Goal: Task Accomplishment & Management: Manage account settings

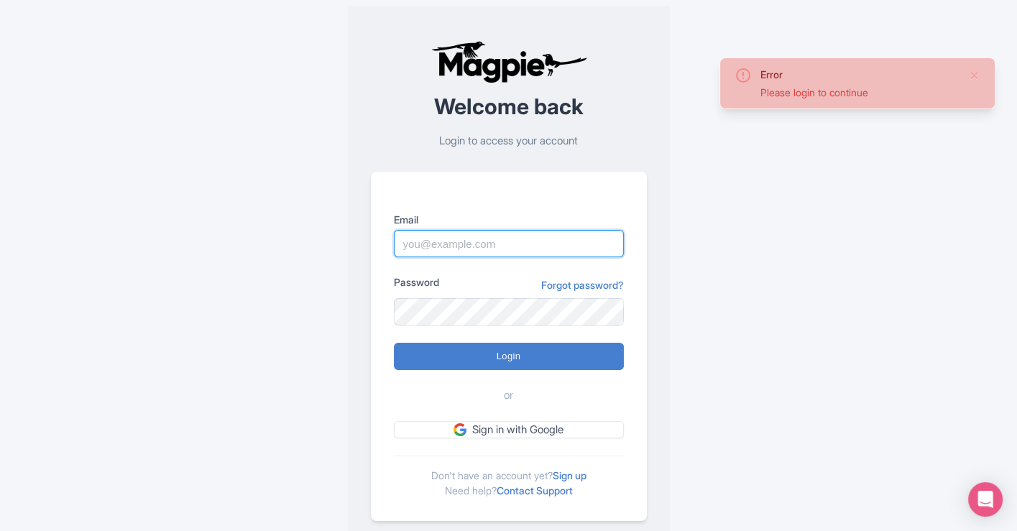
click at [468, 244] on input "Email" at bounding box center [509, 243] width 230 height 27
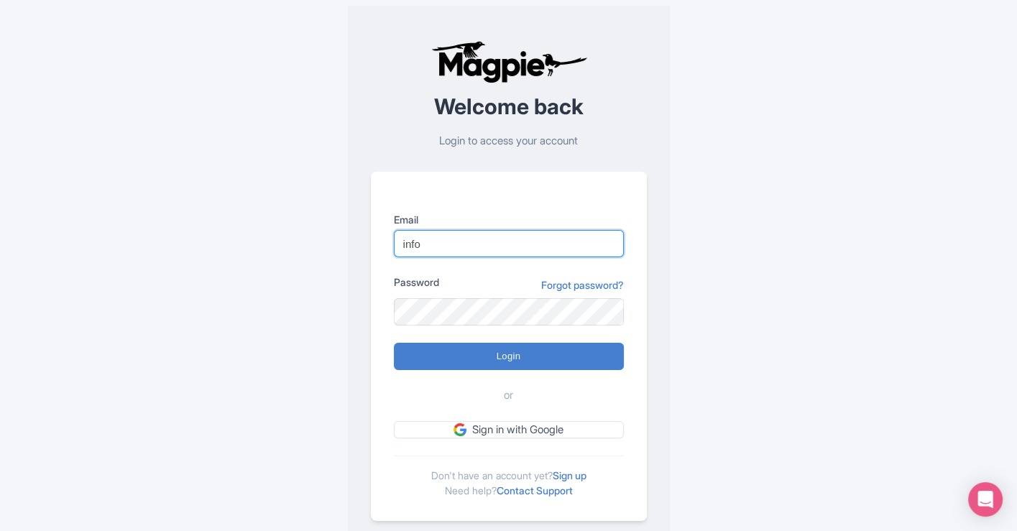
type input "[EMAIL_ADDRESS][DOMAIN_NAME]"
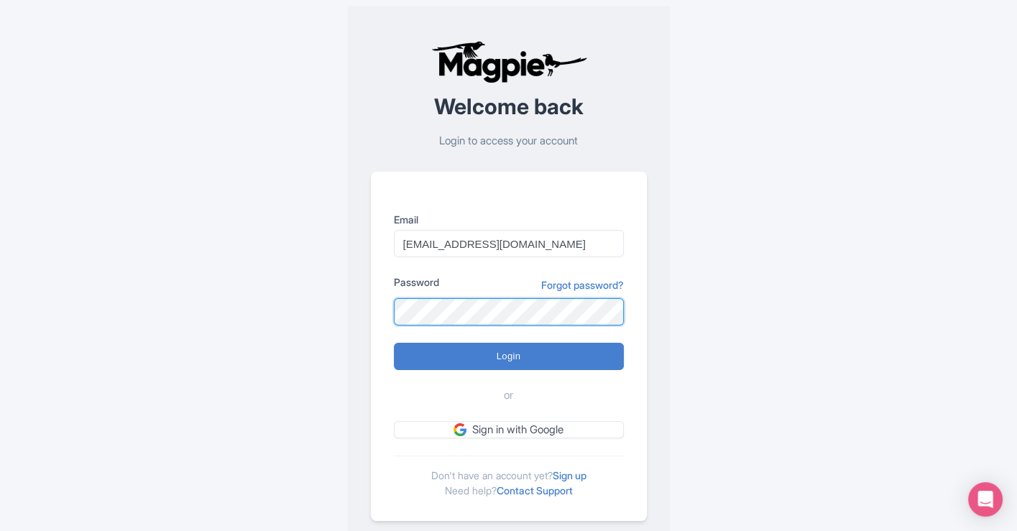
click at [394, 343] on input "Login" at bounding box center [509, 356] width 230 height 27
type input "Logging in..."
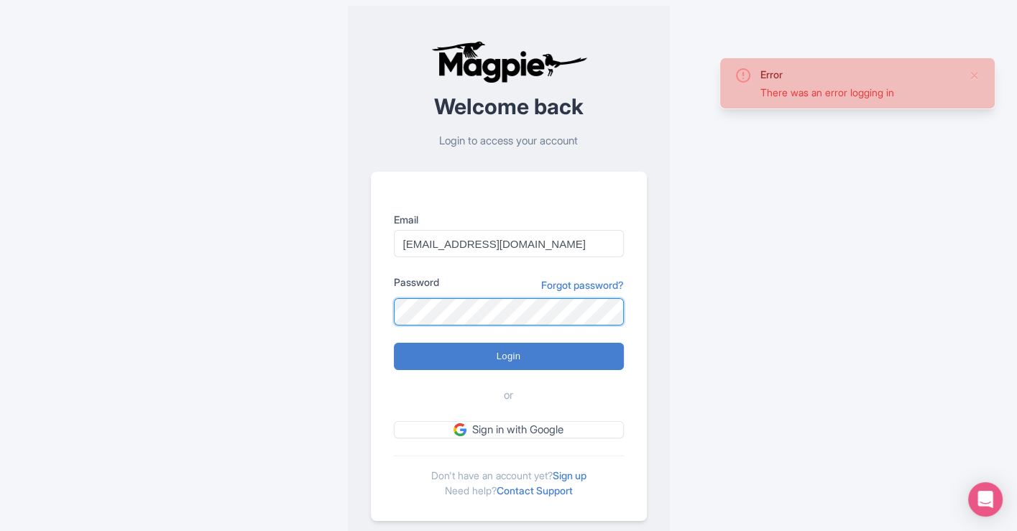
click at [394, 343] on input "Login" at bounding box center [509, 356] width 230 height 27
type input "Logging in..."
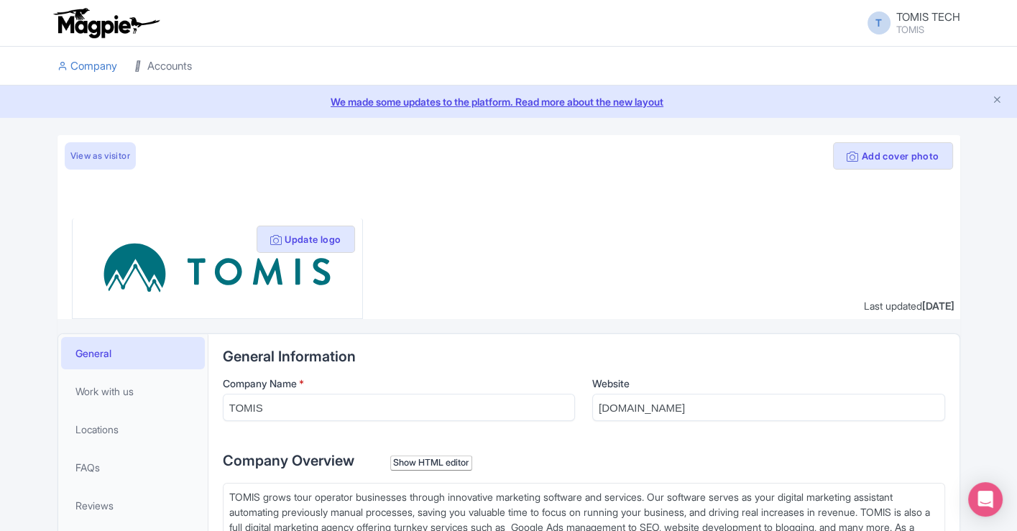
click at [191, 75] on link "Accounts" at bounding box center [162, 67] width 57 height 40
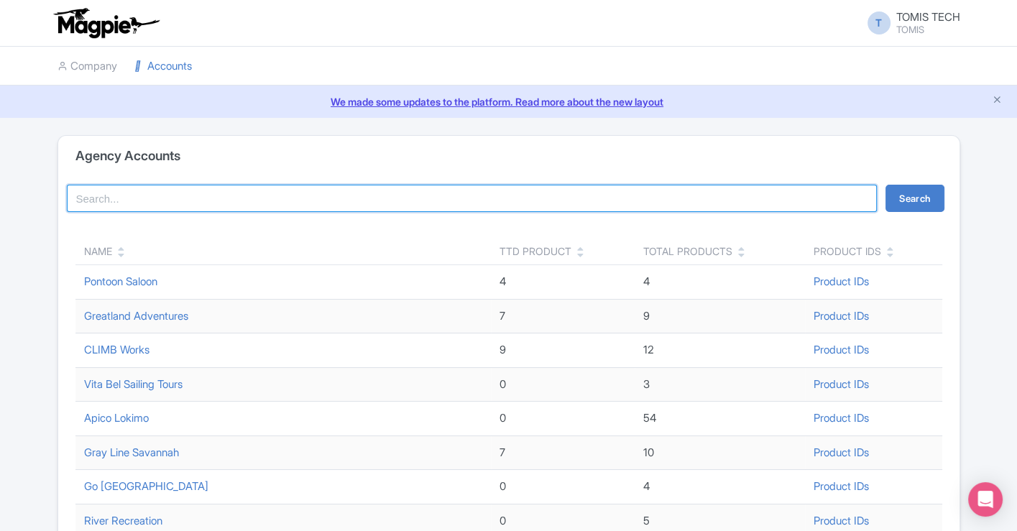
click at [219, 199] on input "search" at bounding box center [472, 198] width 811 height 27
type input "heli"
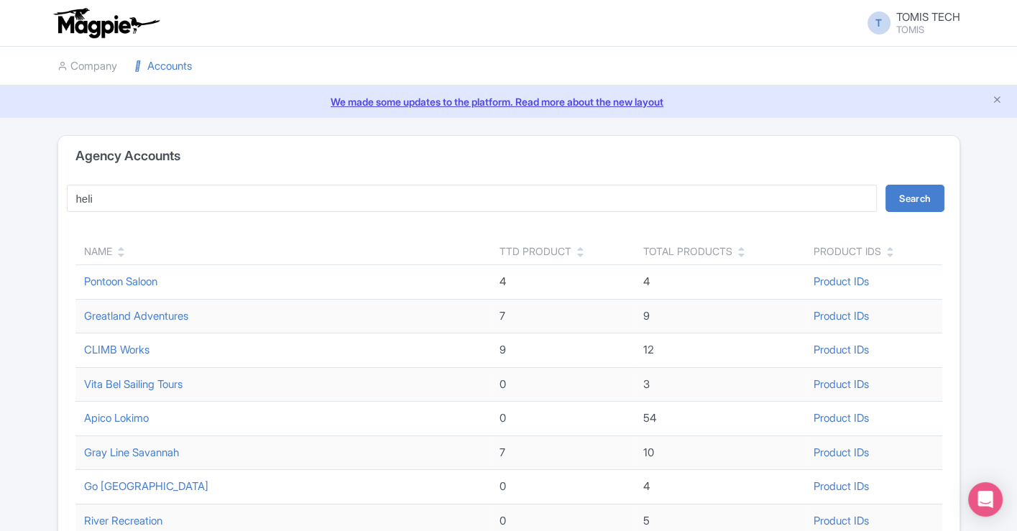
click at [905, 198] on button "Search" at bounding box center [914, 198] width 59 height 27
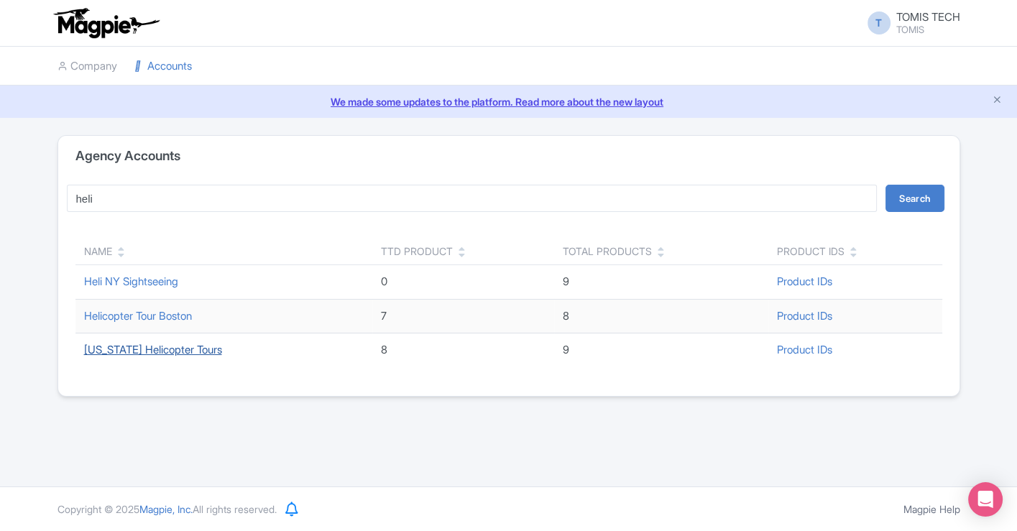
click at [172, 346] on link "[US_STATE] Helicopter Tours" at bounding box center [153, 350] width 138 height 14
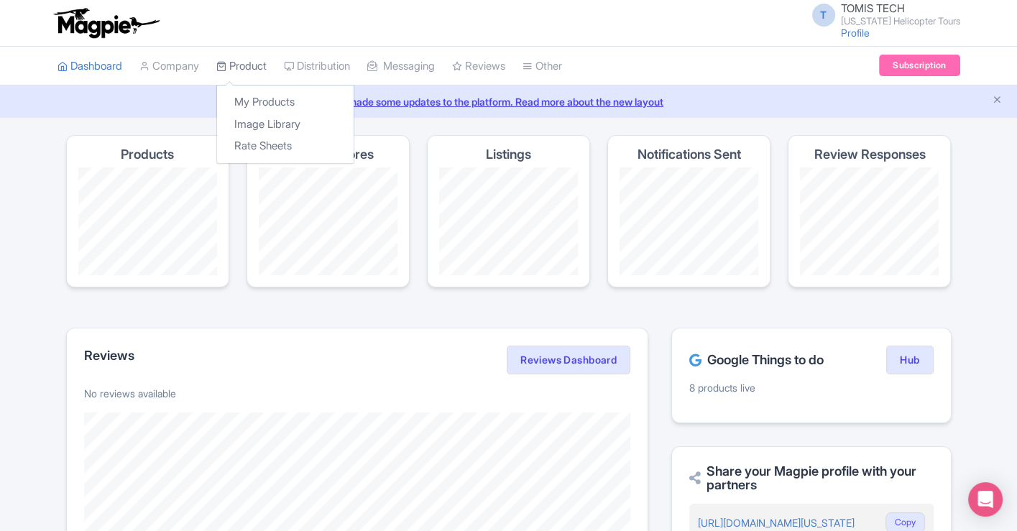
click at [244, 69] on link "Product" at bounding box center [241, 67] width 50 height 40
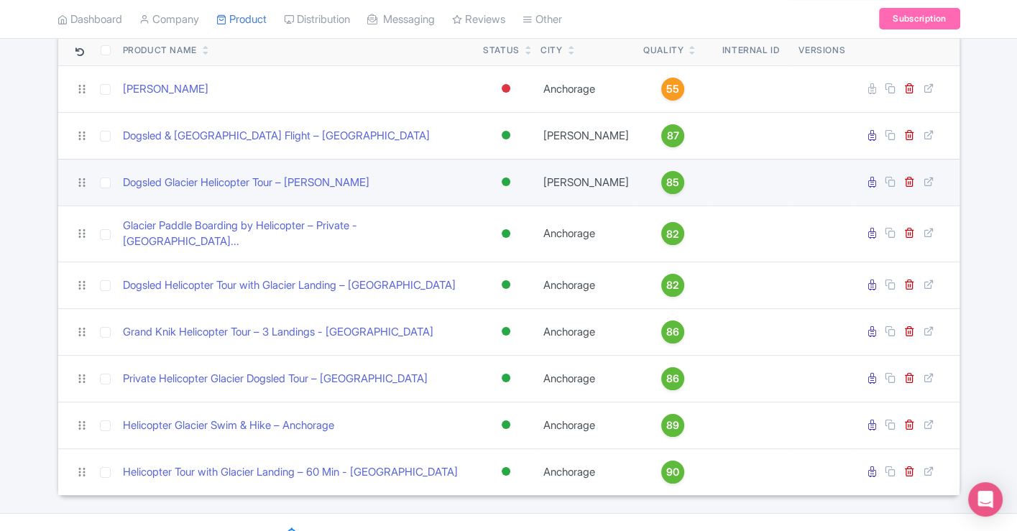
scroll to position [156, 0]
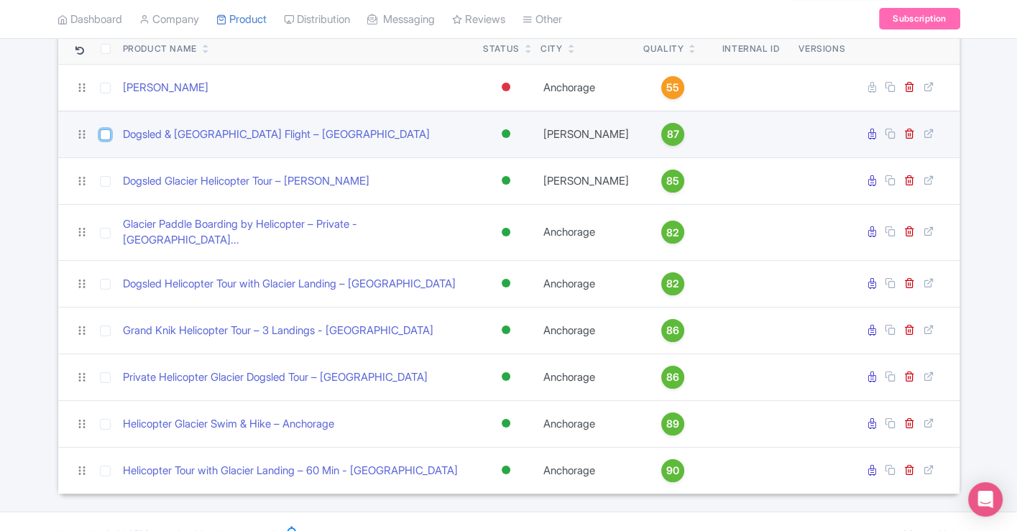
click at [106, 131] on input "checkbox" at bounding box center [105, 134] width 11 height 11
checkbox input "true"
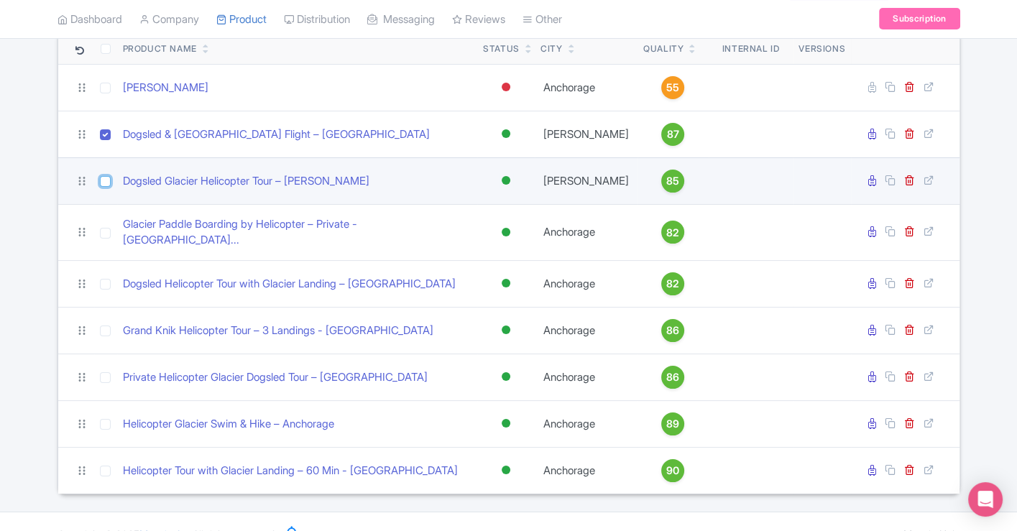
click at [101, 177] on input "checkbox" at bounding box center [105, 181] width 11 height 11
checkbox input "true"
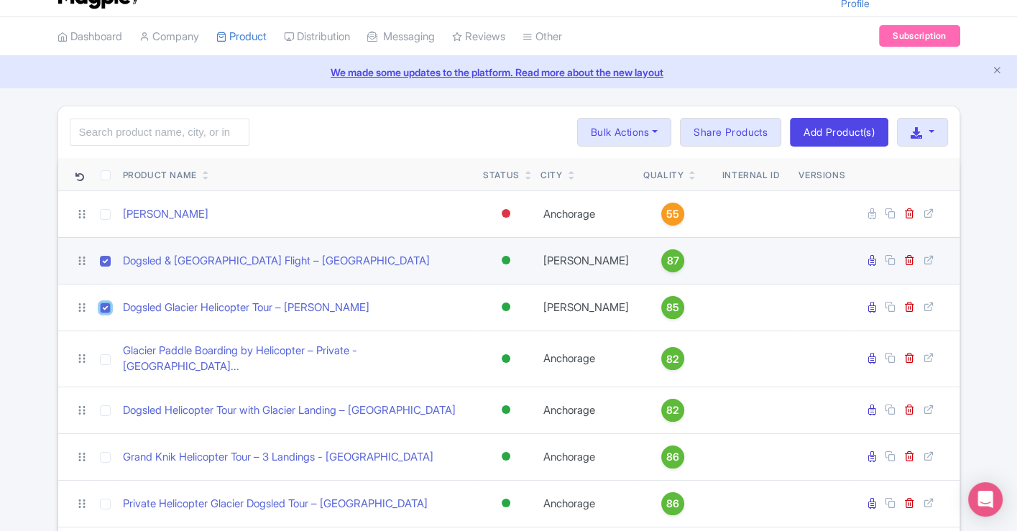
scroll to position [0, 0]
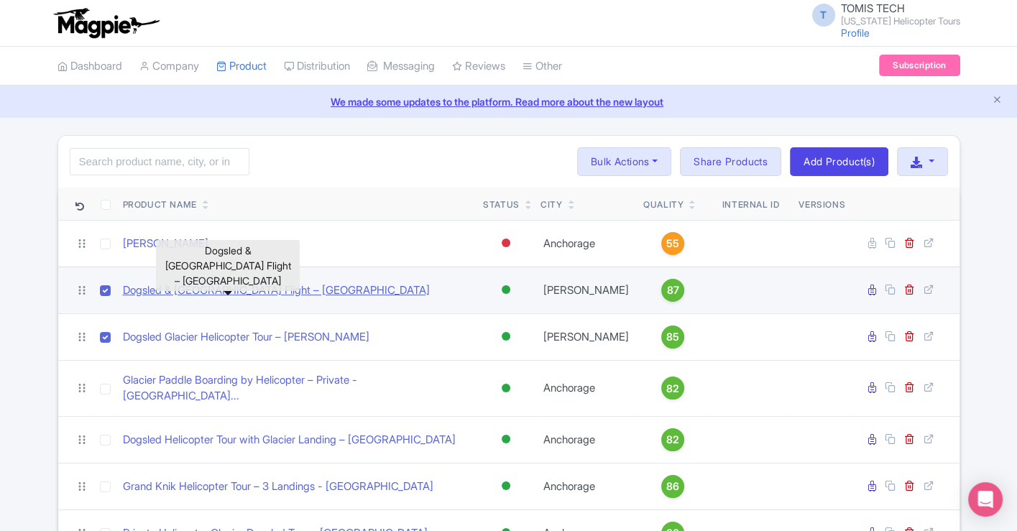
click at [239, 286] on link "Dogsled & Glacier Lagoon Flight – Seward" at bounding box center [276, 290] width 307 height 17
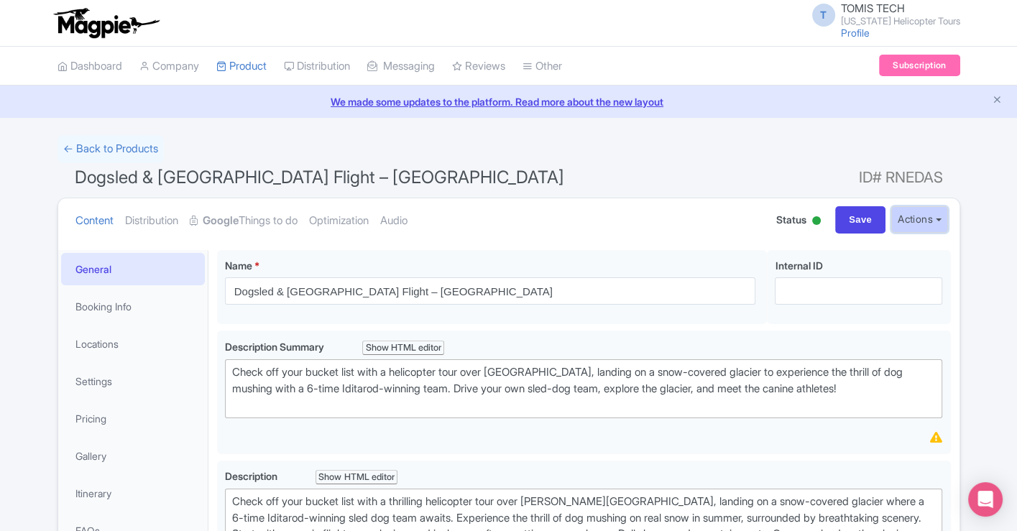
click at [904, 228] on button "Actions" at bounding box center [919, 219] width 57 height 27
click at [746, 152] on div "← Back to Products" at bounding box center [508, 149] width 902 height 28
click at [297, 225] on link "Google Things to do" at bounding box center [244, 220] width 108 height 45
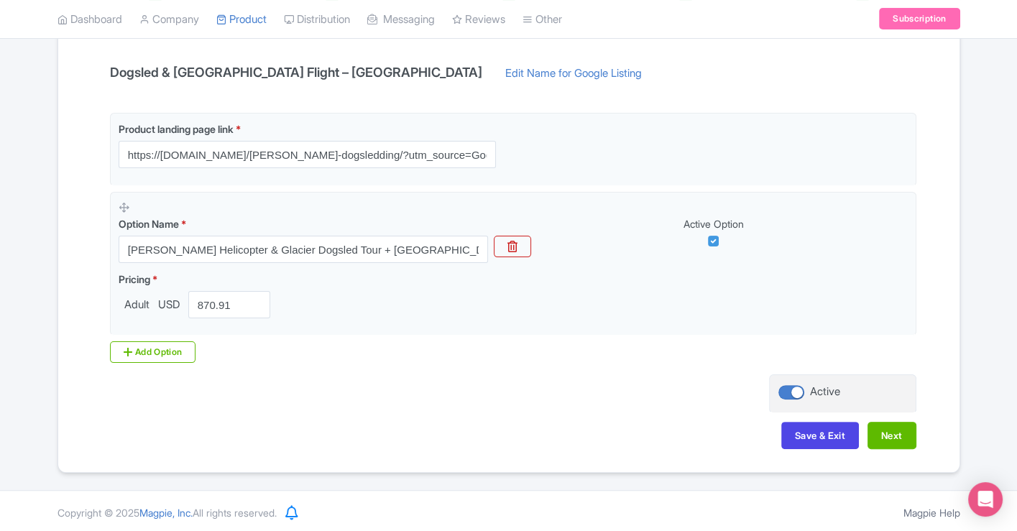
scroll to position [302, 0]
click at [799, 391] on div at bounding box center [791, 392] width 26 height 14
click at [788, 391] on input "Active" at bounding box center [782, 391] width 9 height 9
checkbox input "false"
click at [803, 426] on button "Save & Exit" at bounding box center [820, 435] width 78 height 27
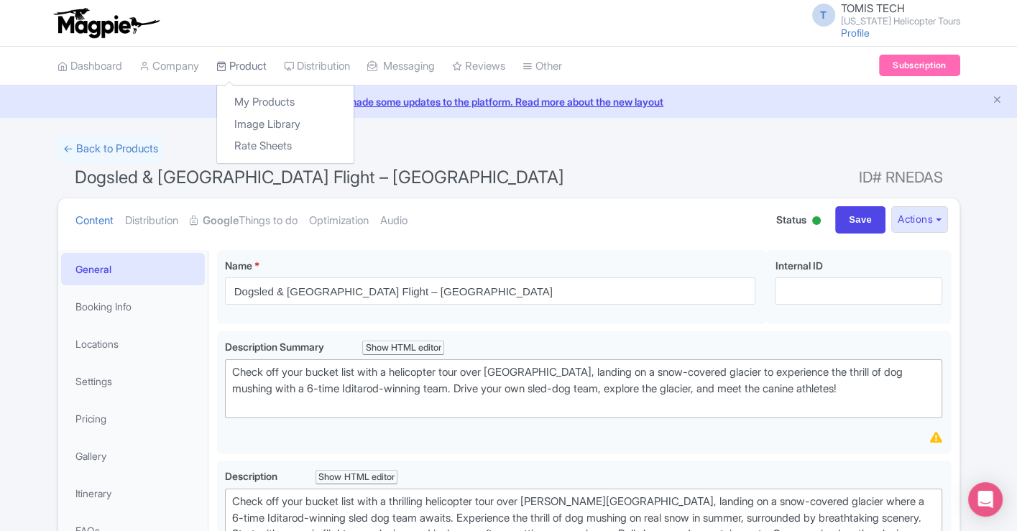
click at [251, 70] on link "Product" at bounding box center [241, 67] width 50 height 40
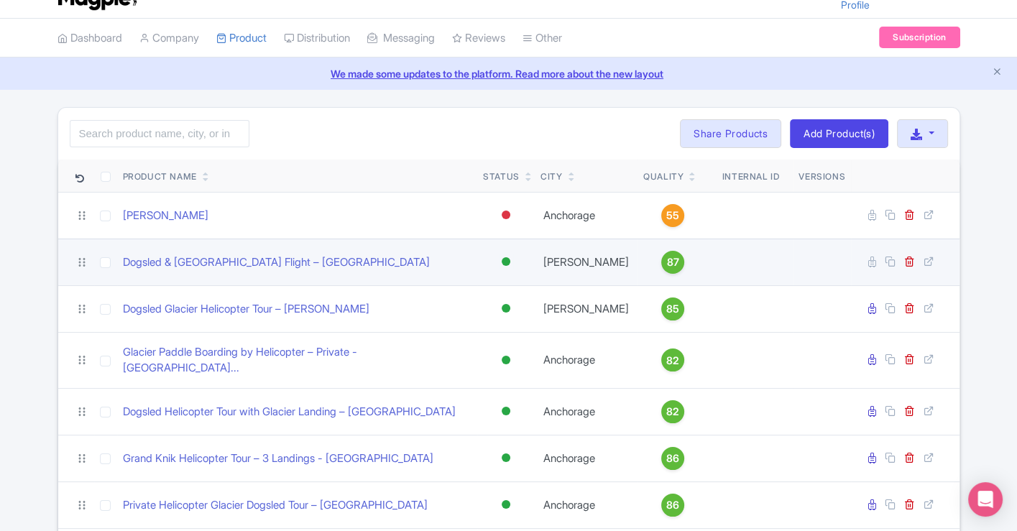
scroll to position [29, 0]
click at [504, 259] on div at bounding box center [506, 261] width 9 height 9
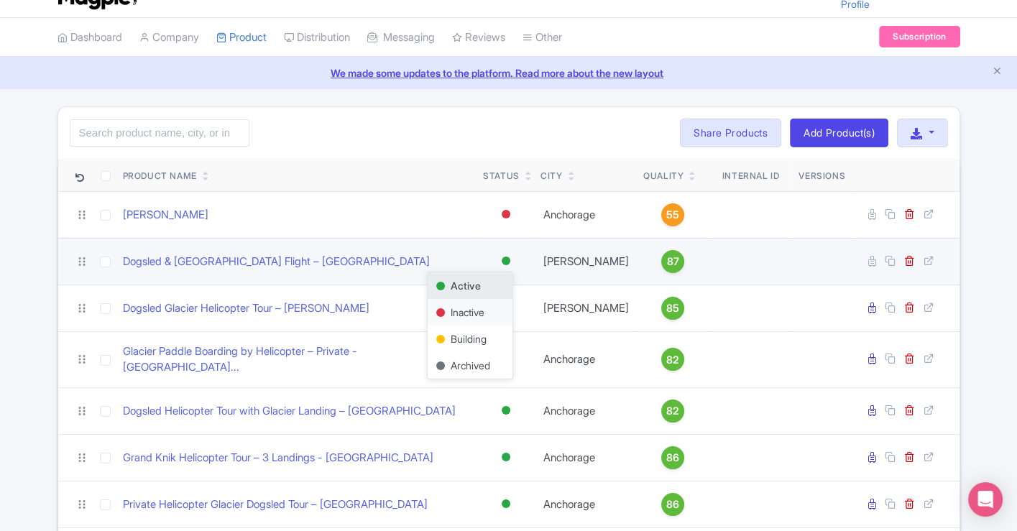
click at [488, 303] on div "Inactive" at bounding box center [470, 312] width 85 height 27
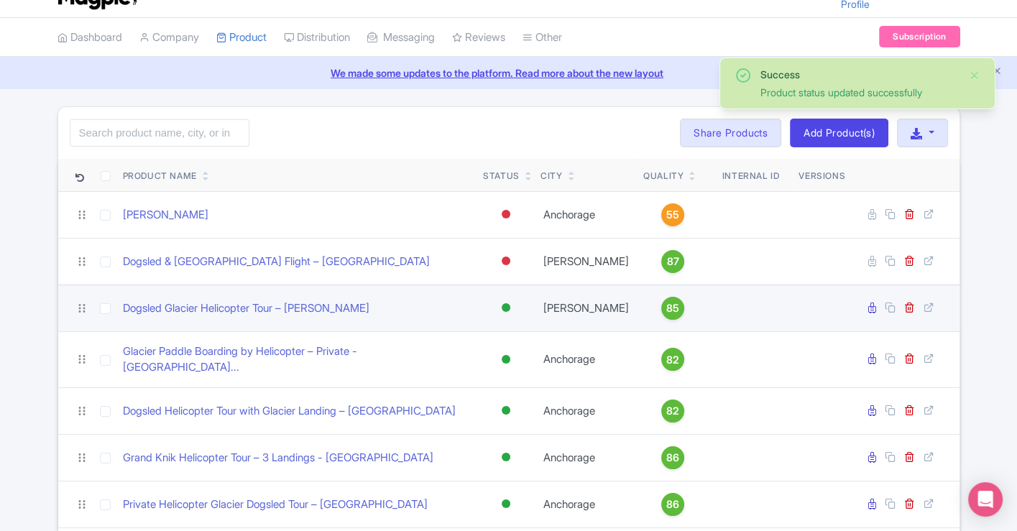
click at [509, 299] on div at bounding box center [506, 307] width 14 height 21
click at [491, 350] on div "Inactive" at bounding box center [470, 359] width 85 height 27
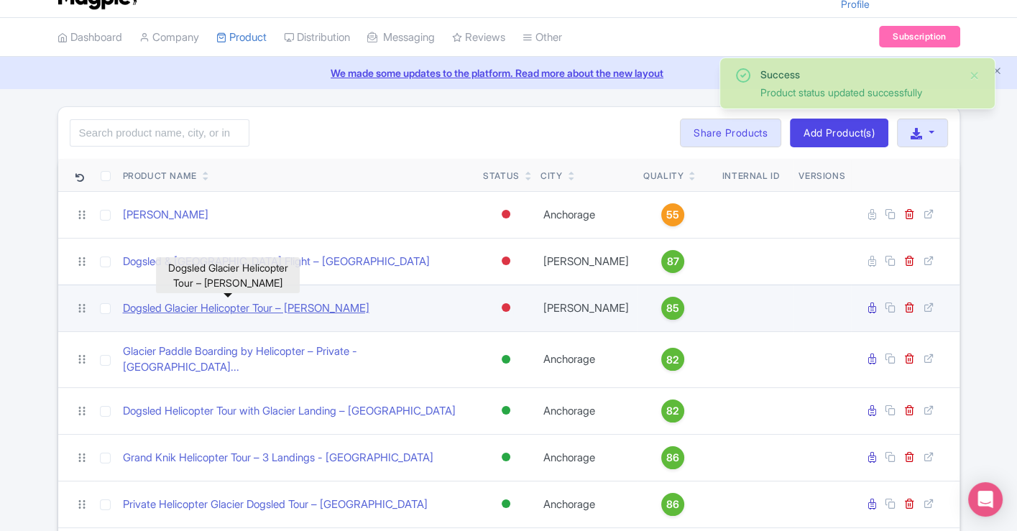
click at [296, 309] on link "Dogsled Glacier Helicopter Tour – [PERSON_NAME]" at bounding box center [246, 308] width 246 height 17
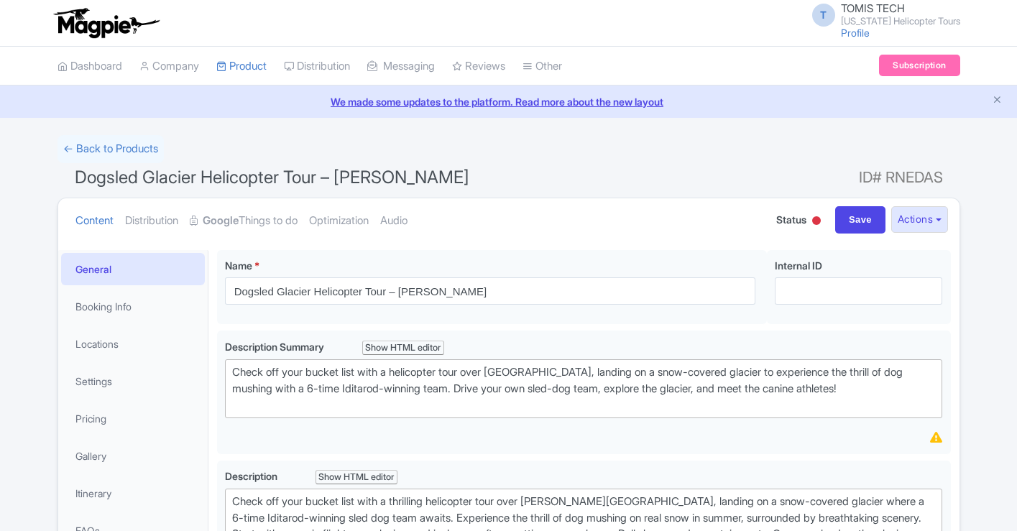
click at [273, 212] on link "Google Things to do" at bounding box center [244, 220] width 108 height 45
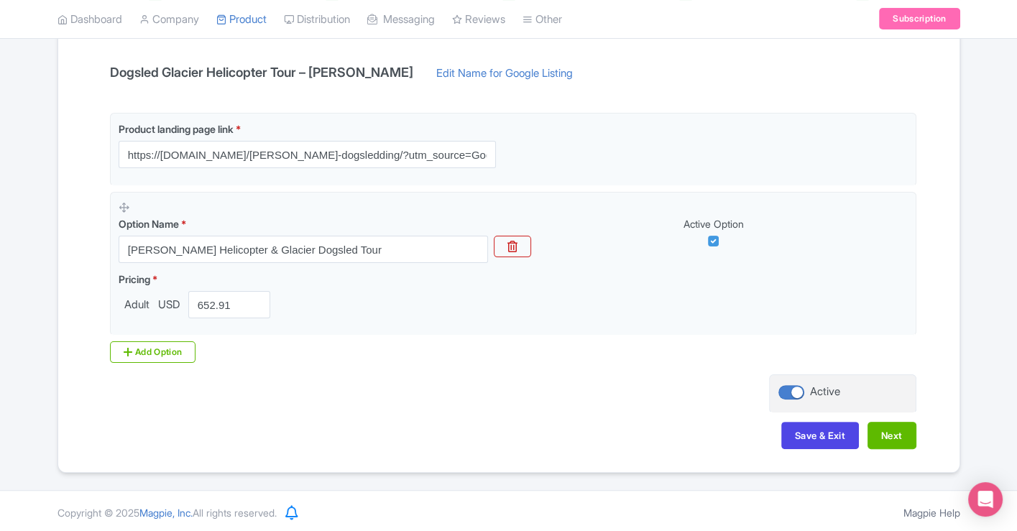
scroll to position [302, 0]
click at [788, 385] on div at bounding box center [791, 392] width 26 height 14
click at [788, 387] on input "Active" at bounding box center [782, 391] width 9 height 9
checkbox input "false"
click at [799, 418] on div "Name & Price Locations Description & Reviews Images & Categories Complete Dogsl…" at bounding box center [509, 210] width 884 height 507
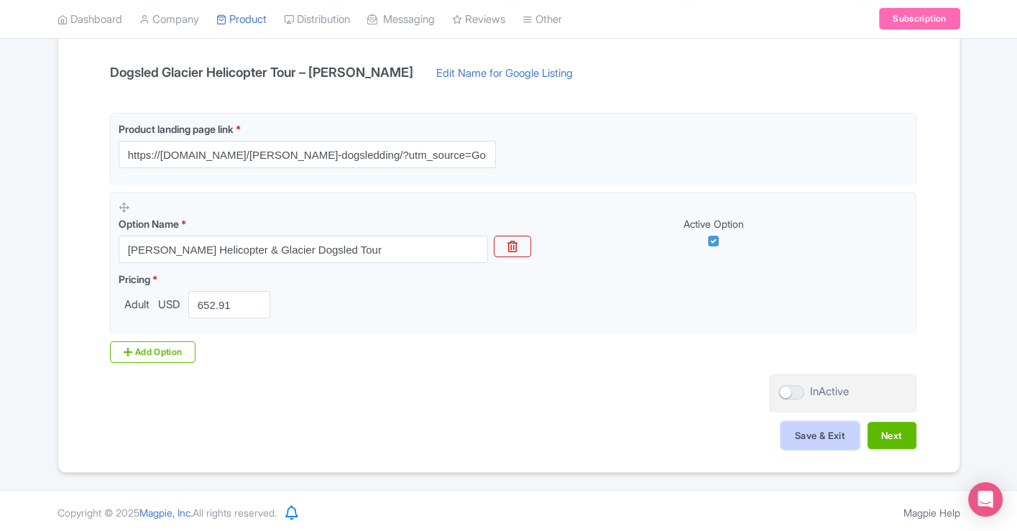
click at [800, 428] on button "Save & Exit" at bounding box center [820, 435] width 78 height 27
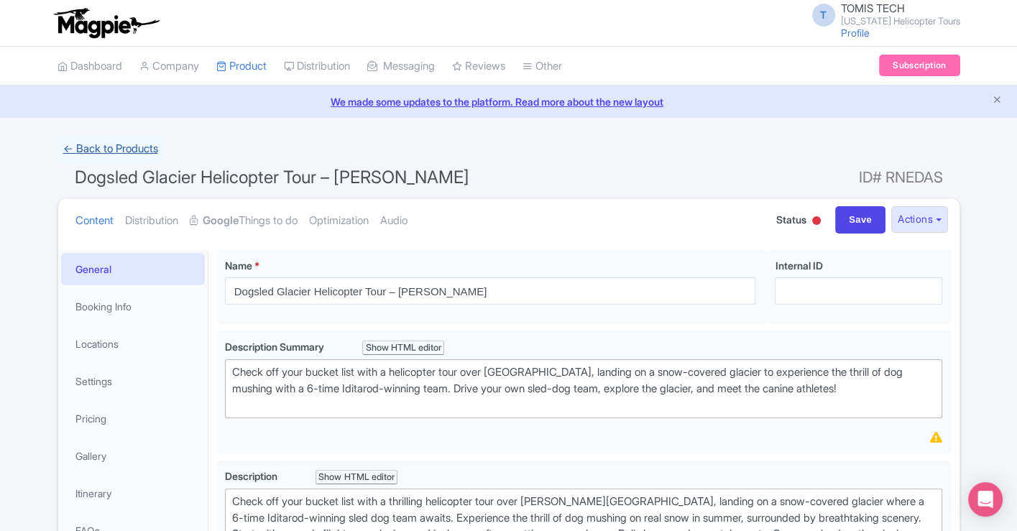
click at [142, 157] on link "← Back to Products" at bounding box center [110, 149] width 106 height 28
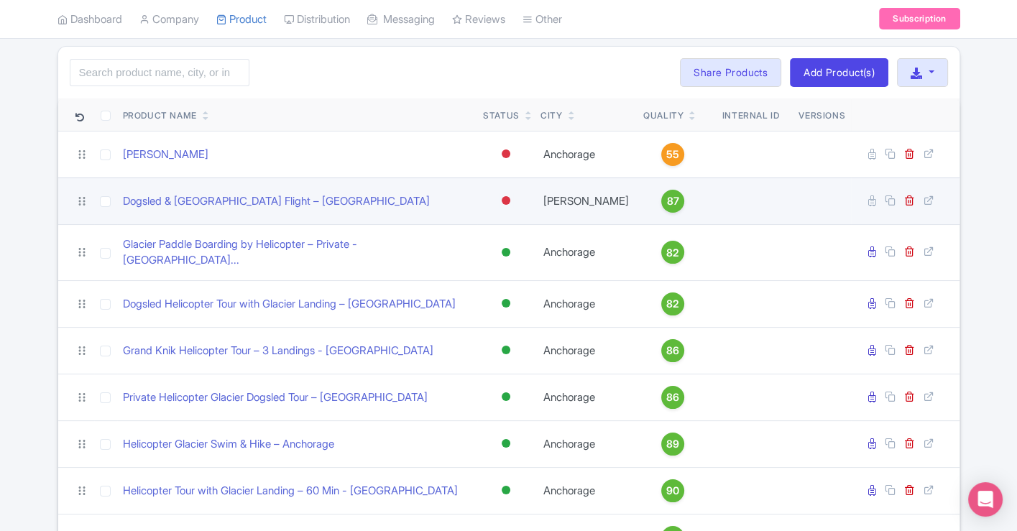
scroll to position [105, 0]
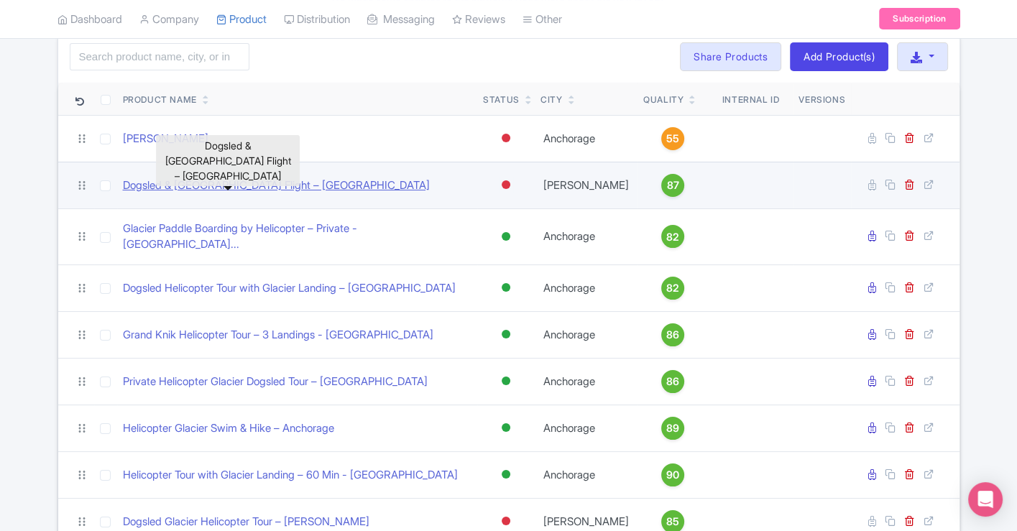
click at [280, 179] on link "Dogsled & [GEOGRAPHIC_DATA] Flight – [GEOGRAPHIC_DATA]" at bounding box center [276, 185] width 307 height 17
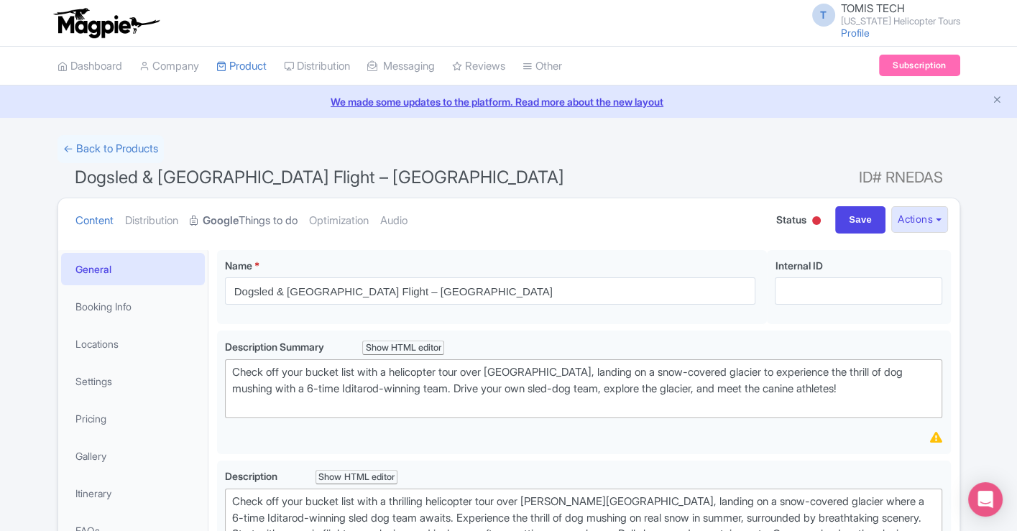
click at [293, 219] on link "Google Things to do" at bounding box center [244, 220] width 108 height 45
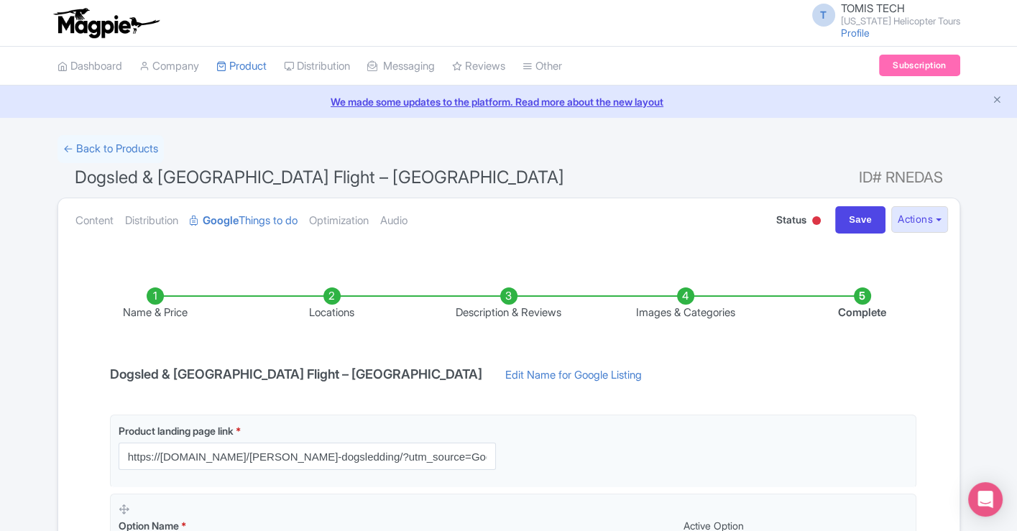
scroll to position [302, 0]
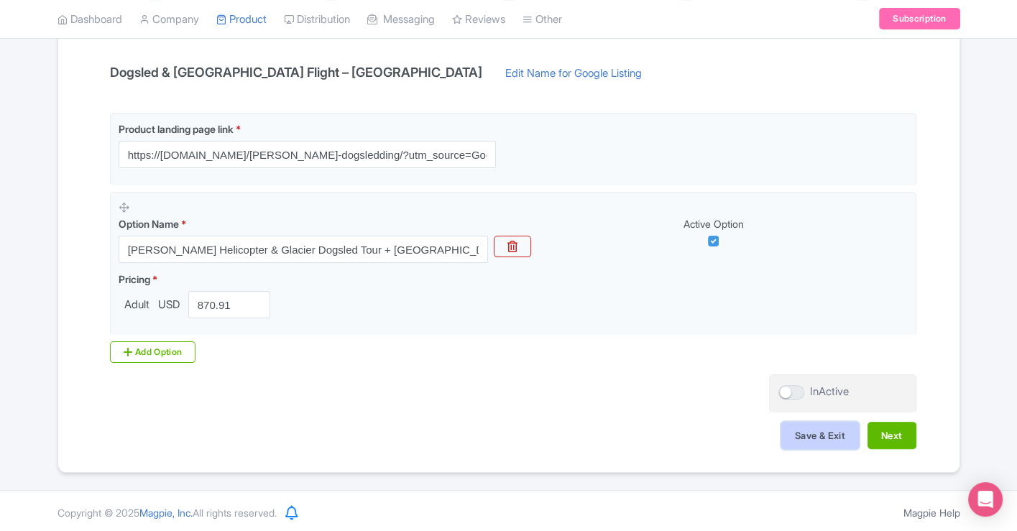
click at [800, 422] on button "Save & Exit" at bounding box center [820, 435] width 78 height 27
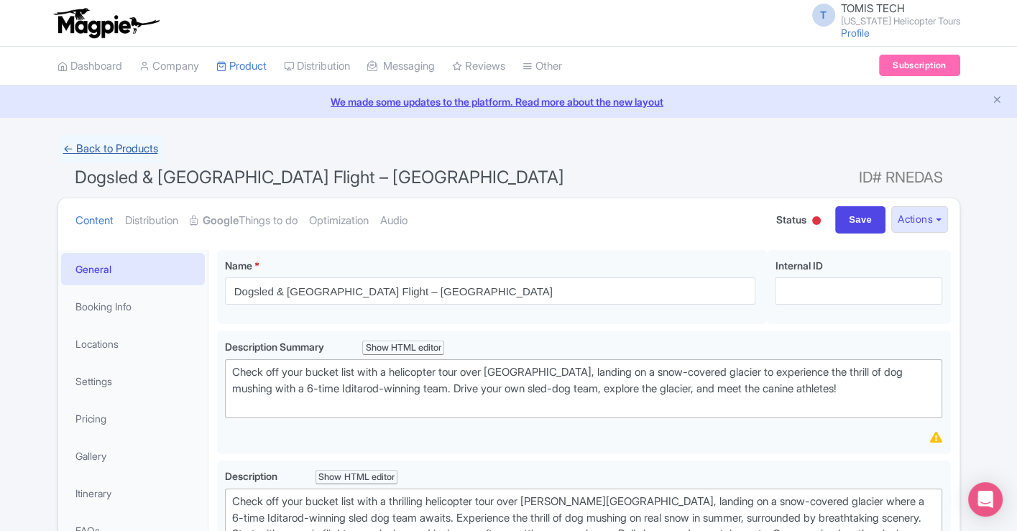
click at [96, 140] on link "← Back to Products" at bounding box center [110, 149] width 106 height 28
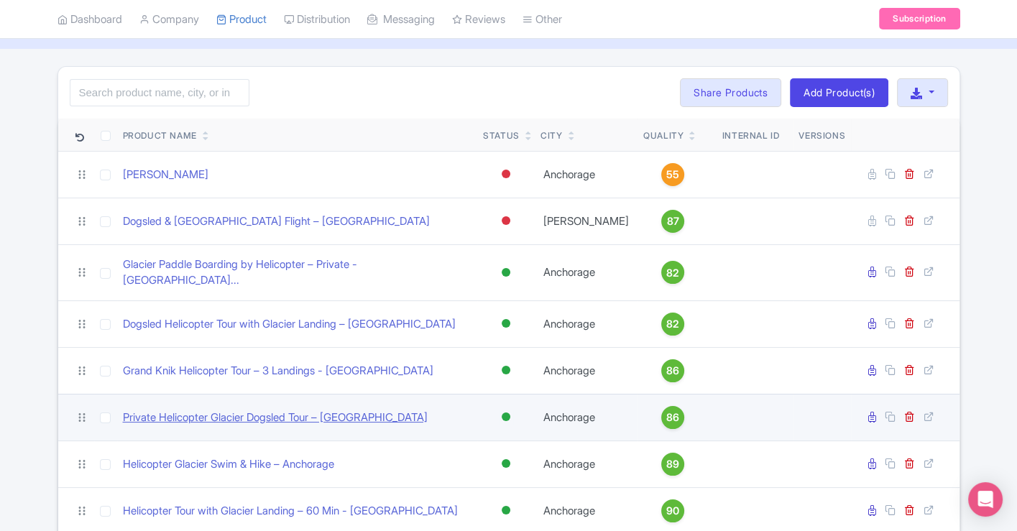
scroll to position [42, 0]
